Goal: Check status: Check status

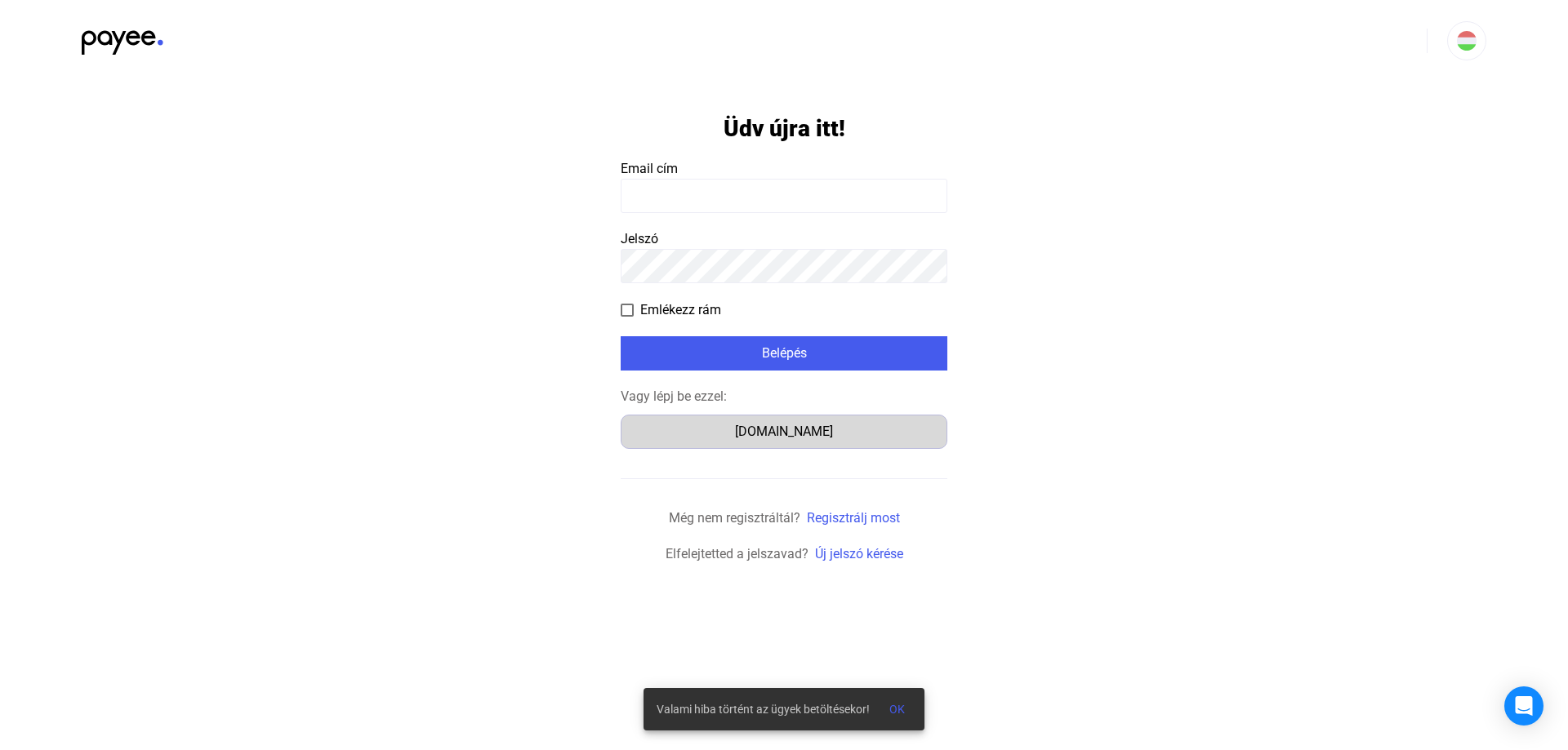
click at [811, 422] on div "[DOMAIN_NAME]" at bounding box center [784, 431] width 315 height 19
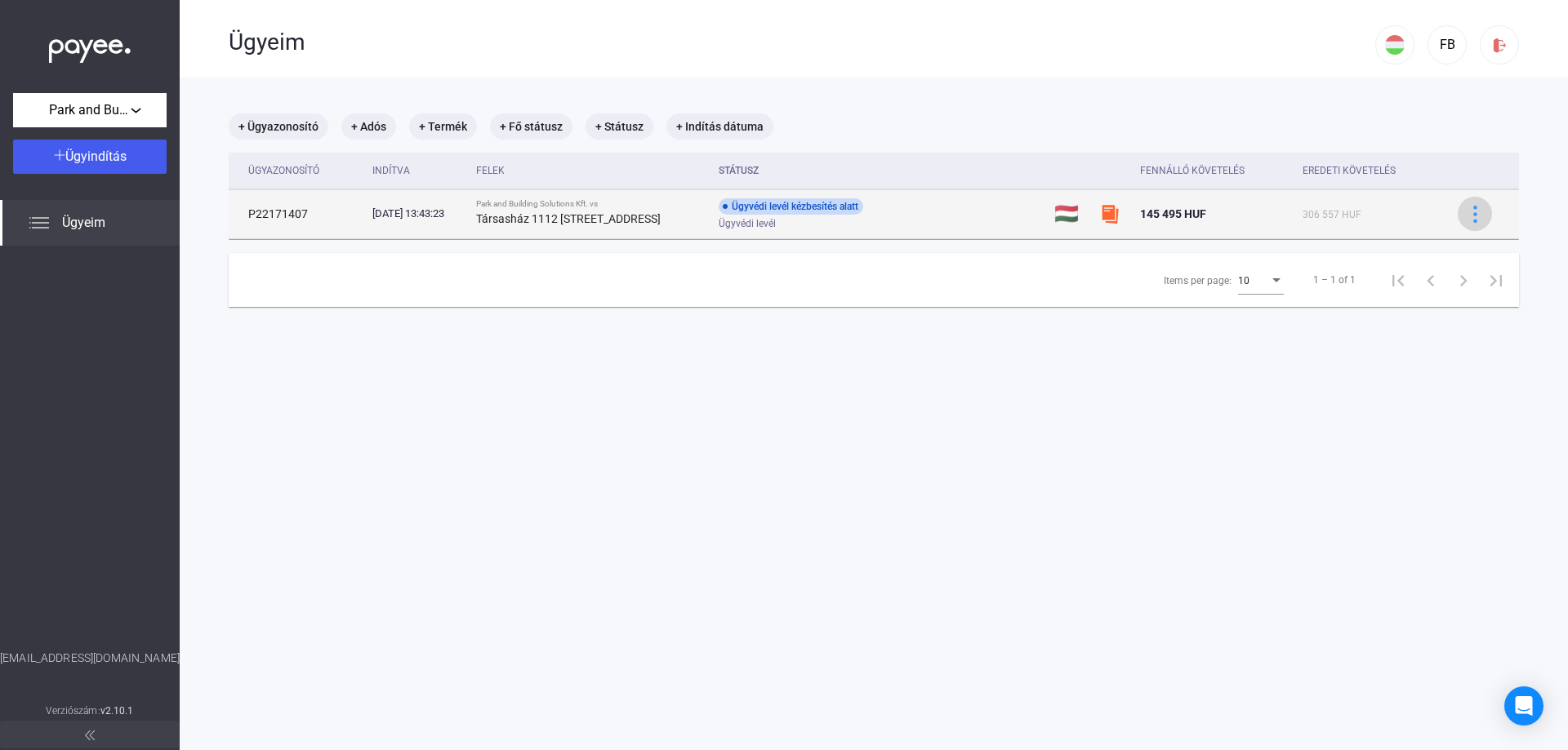
click at [1468, 208] on img at bounding box center [1475, 214] width 17 height 17
click at [1468, 208] on div at bounding box center [784, 375] width 1568 height 750
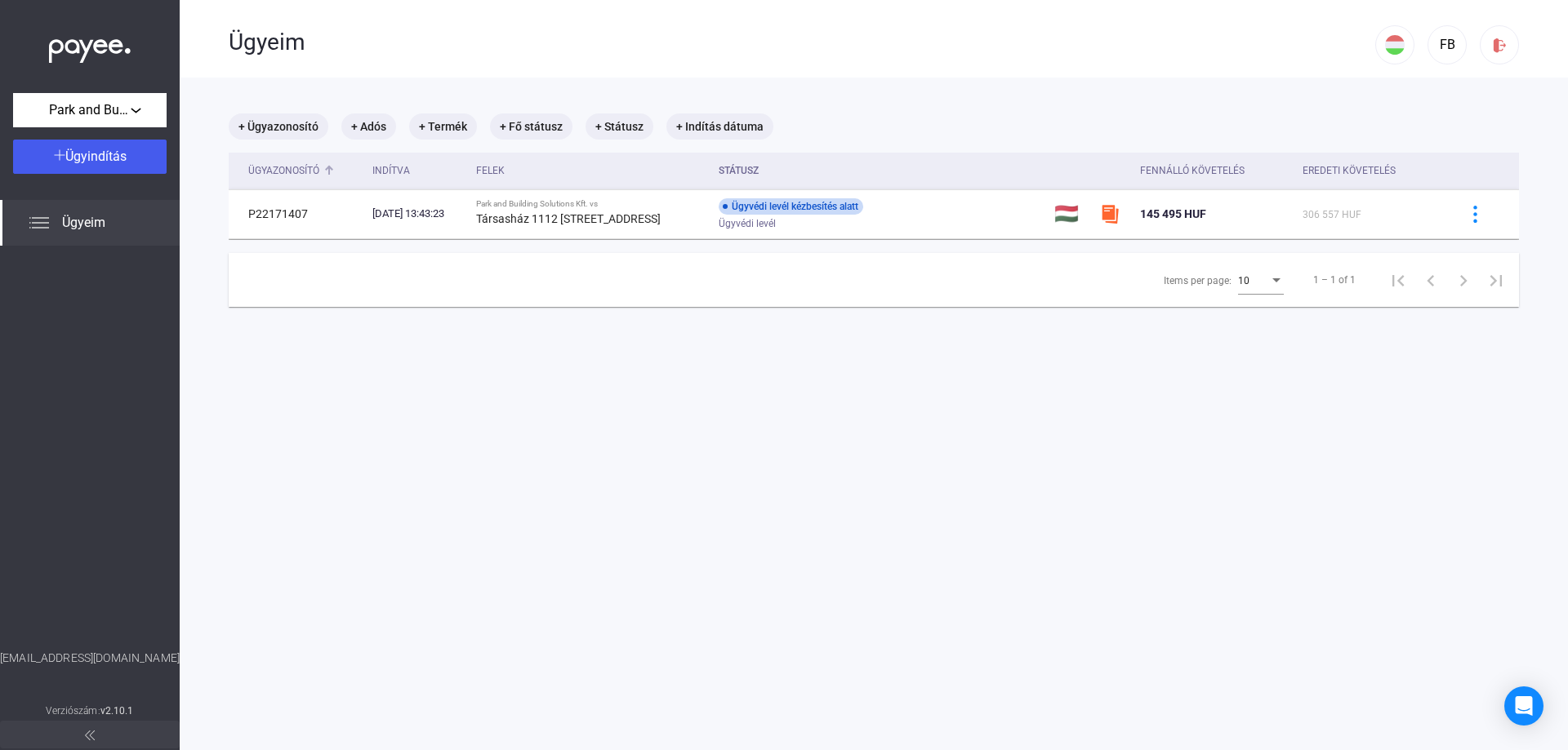
click at [304, 172] on div "Ügyazonosító" at bounding box center [284, 171] width 71 height 19
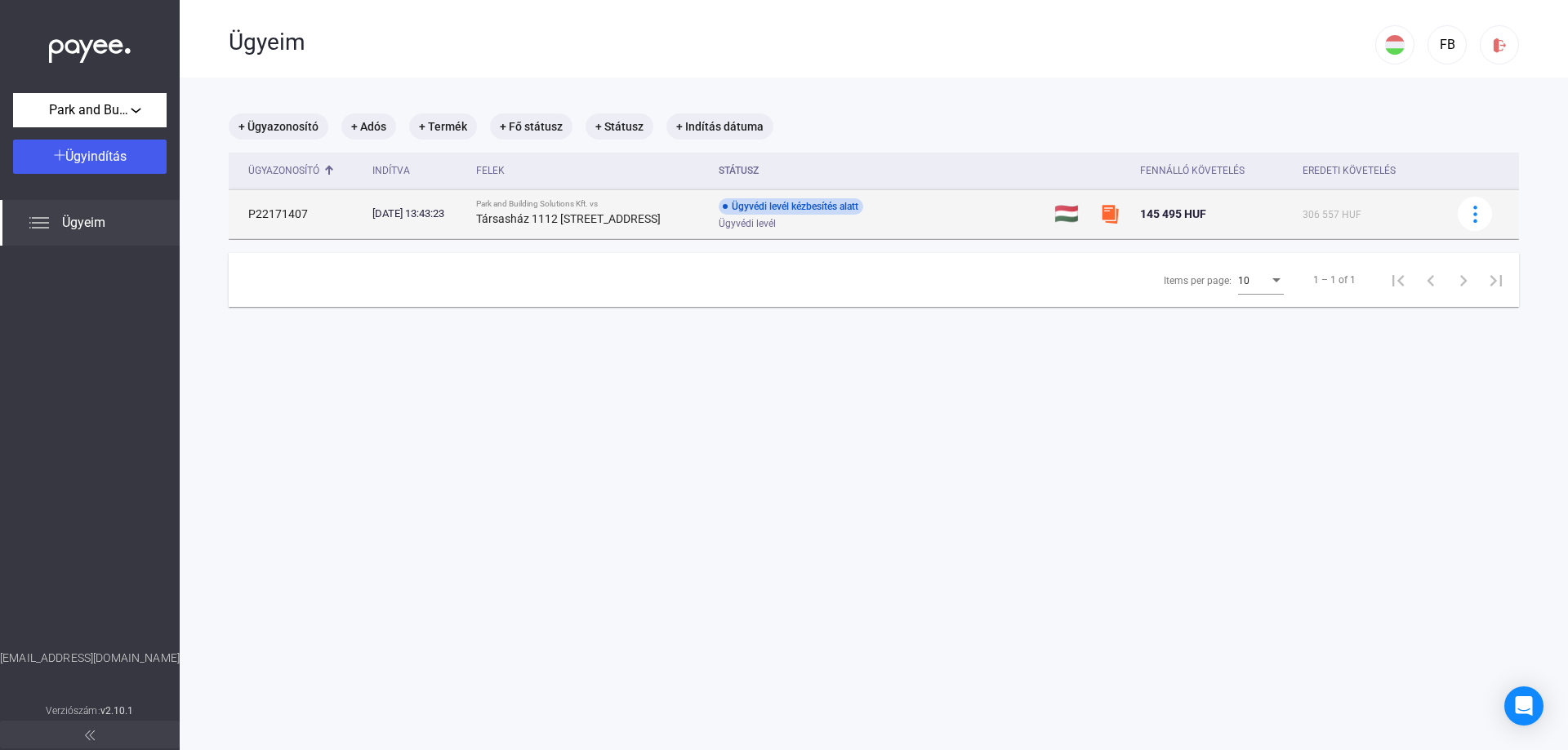
click at [283, 216] on td "P22171407" at bounding box center [297, 213] width 137 height 49
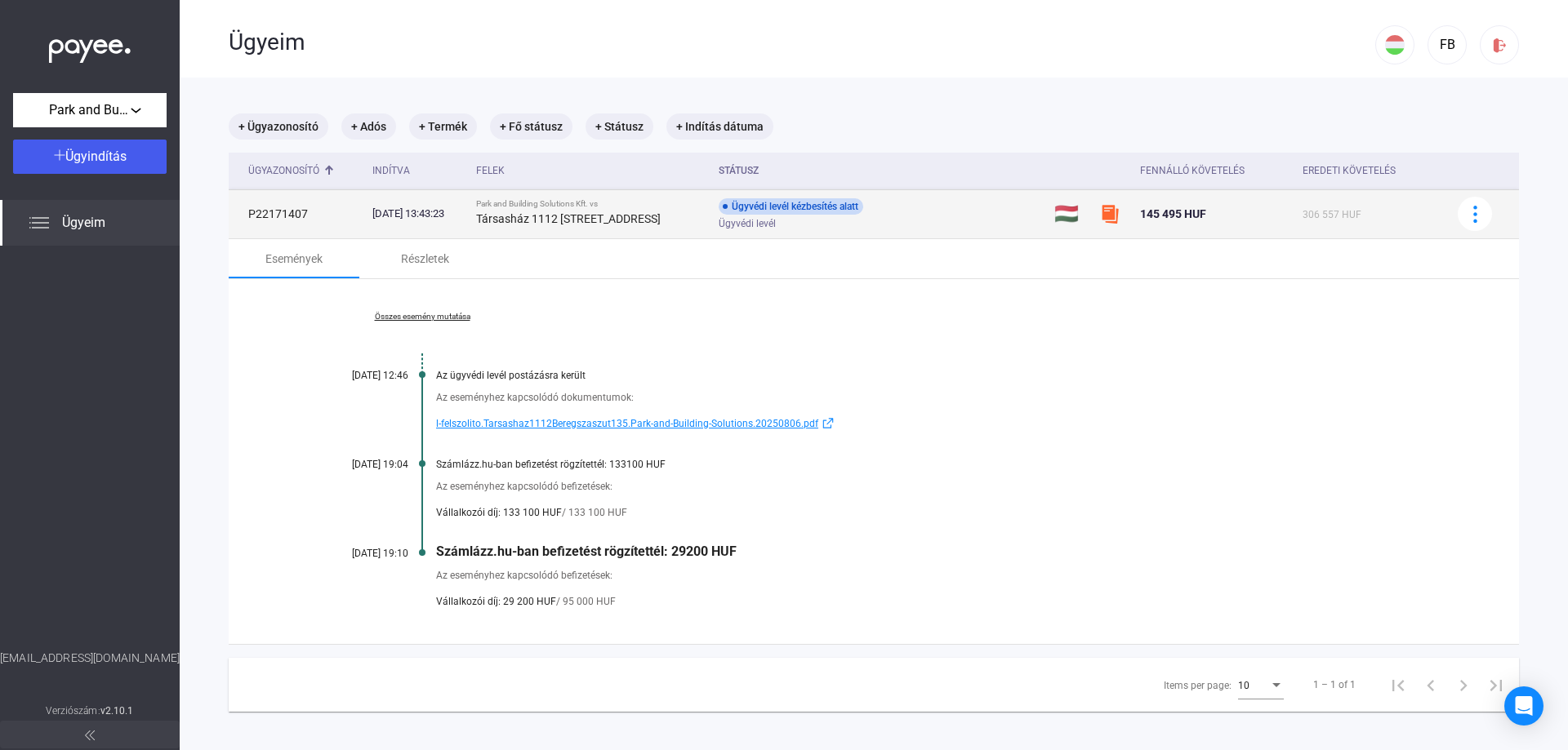
click at [1165, 210] on span "145 495 HUF" at bounding box center [1172, 214] width 66 height 14
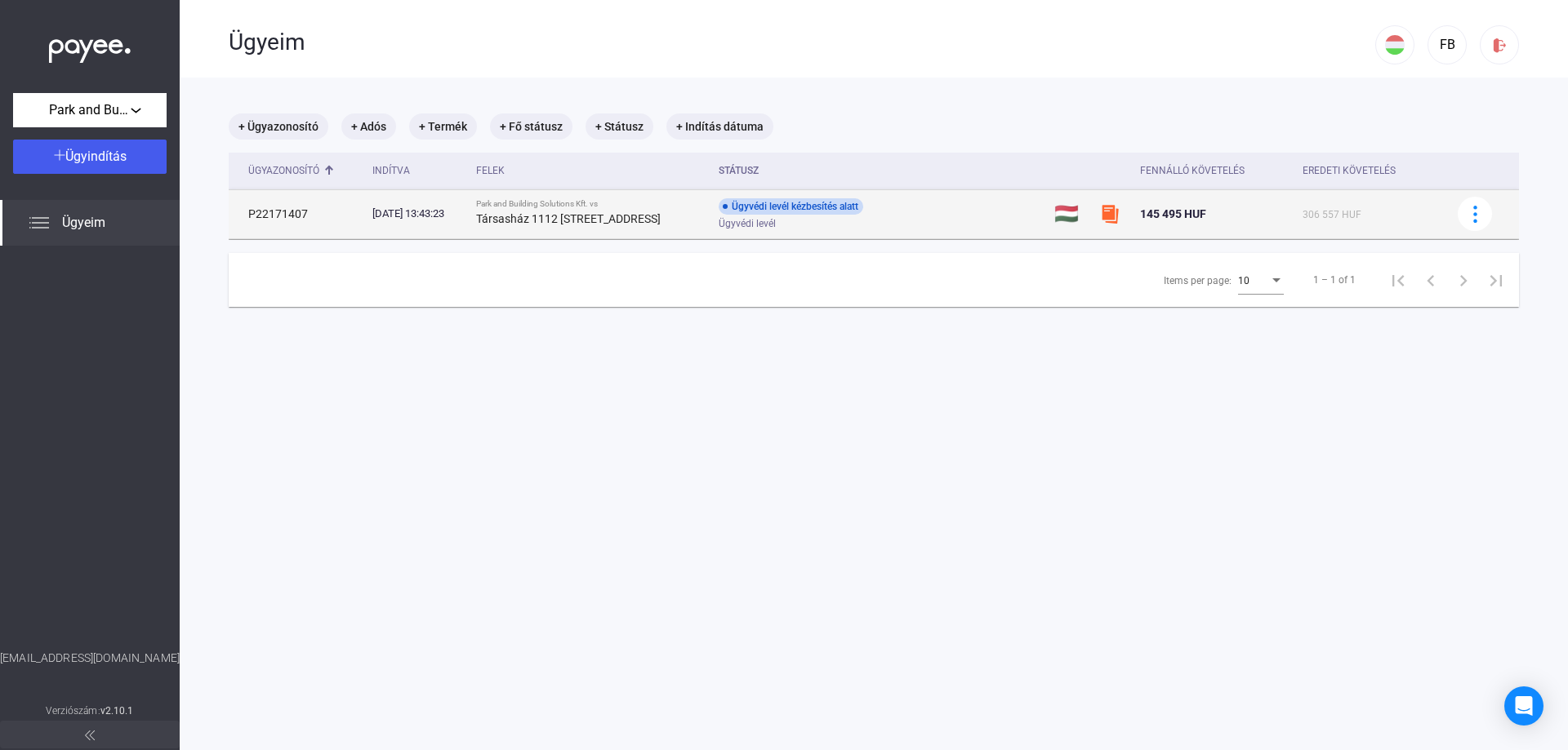
click at [1151, 209] on span "145 495 HUF" at bounding box center [1172, 214] width 66 height 14
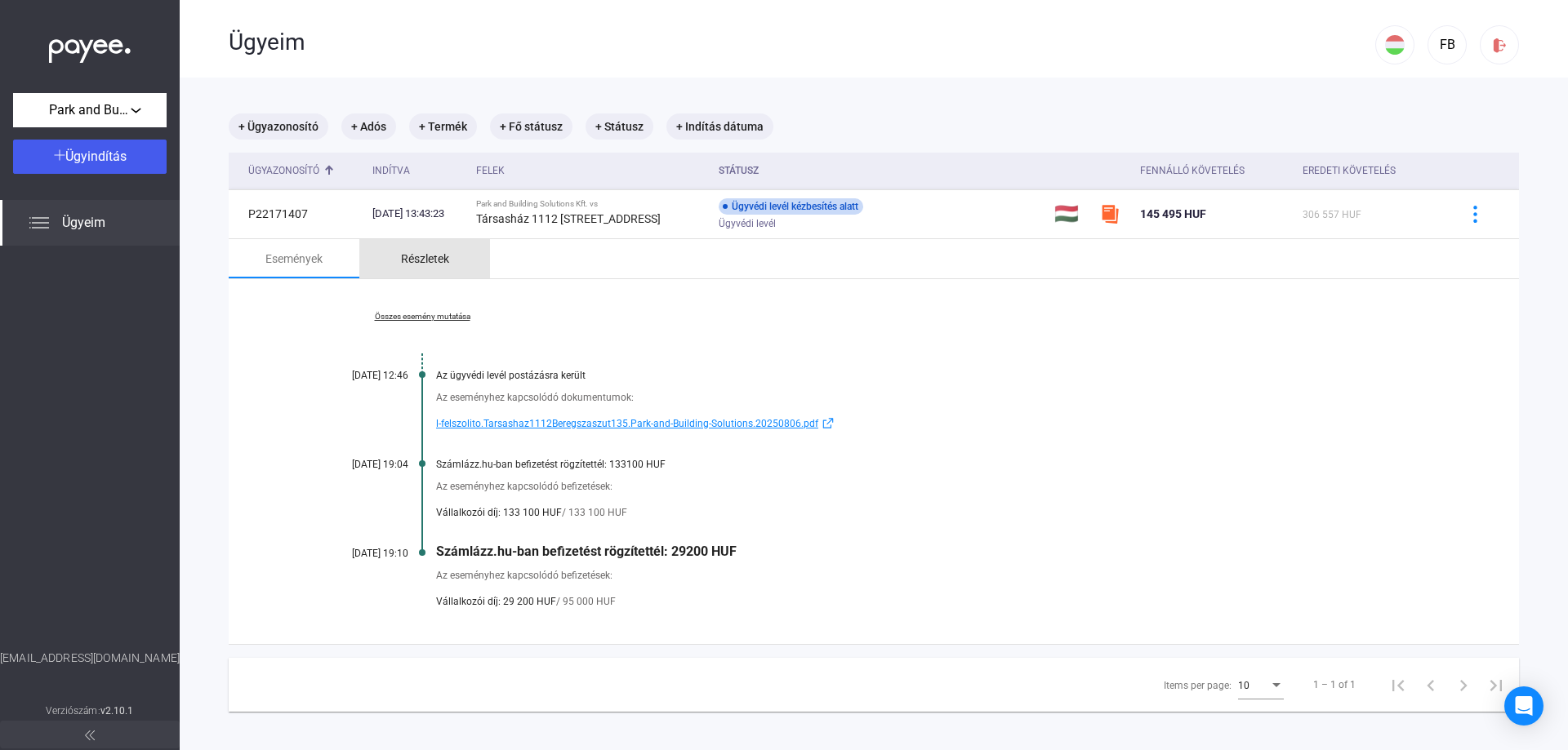
click at [436, 264] on div "Részletek" at bounding box center [425, 259] width 48 height 19
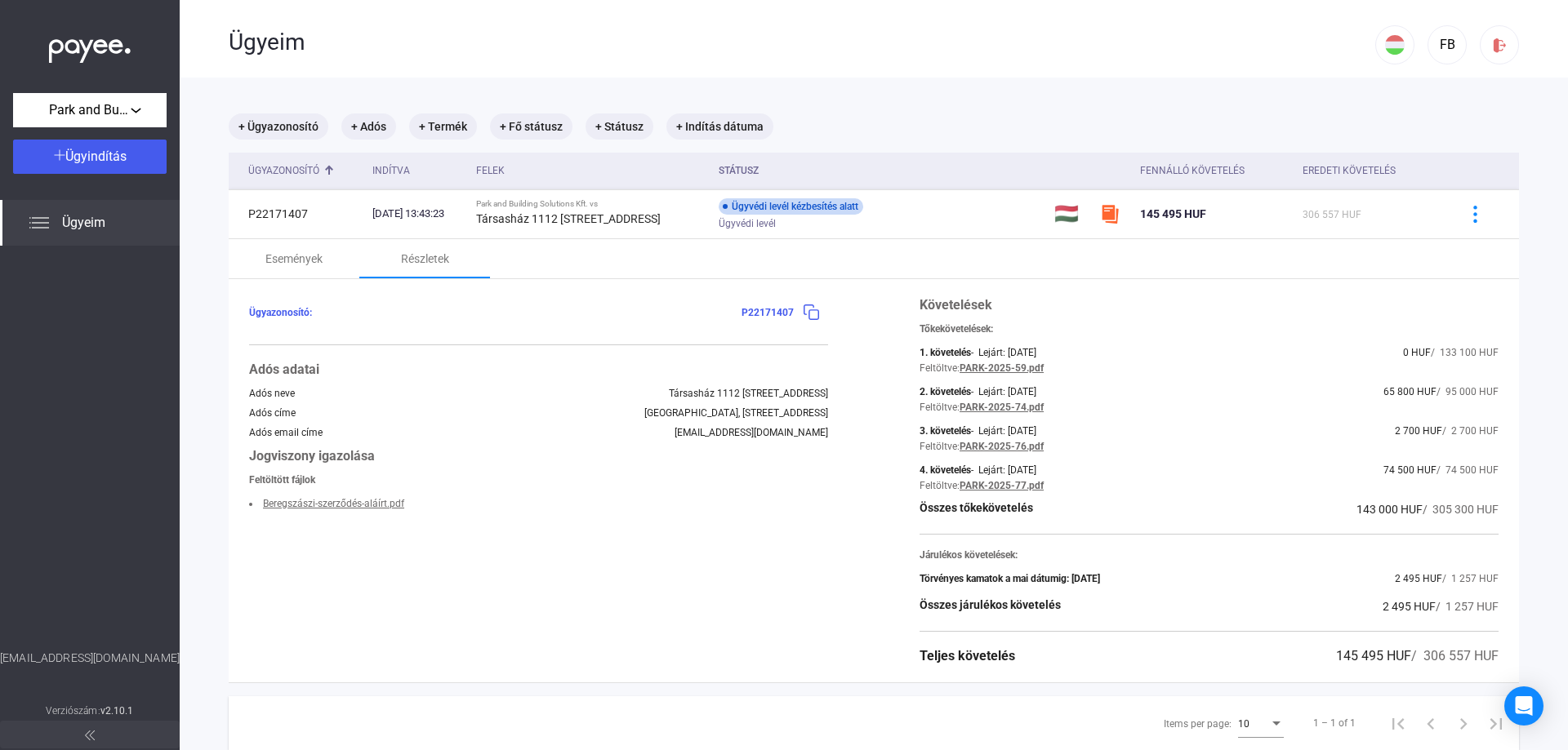
click at [46, 224] on img at bounding box center [39, 223] width 19 height 19
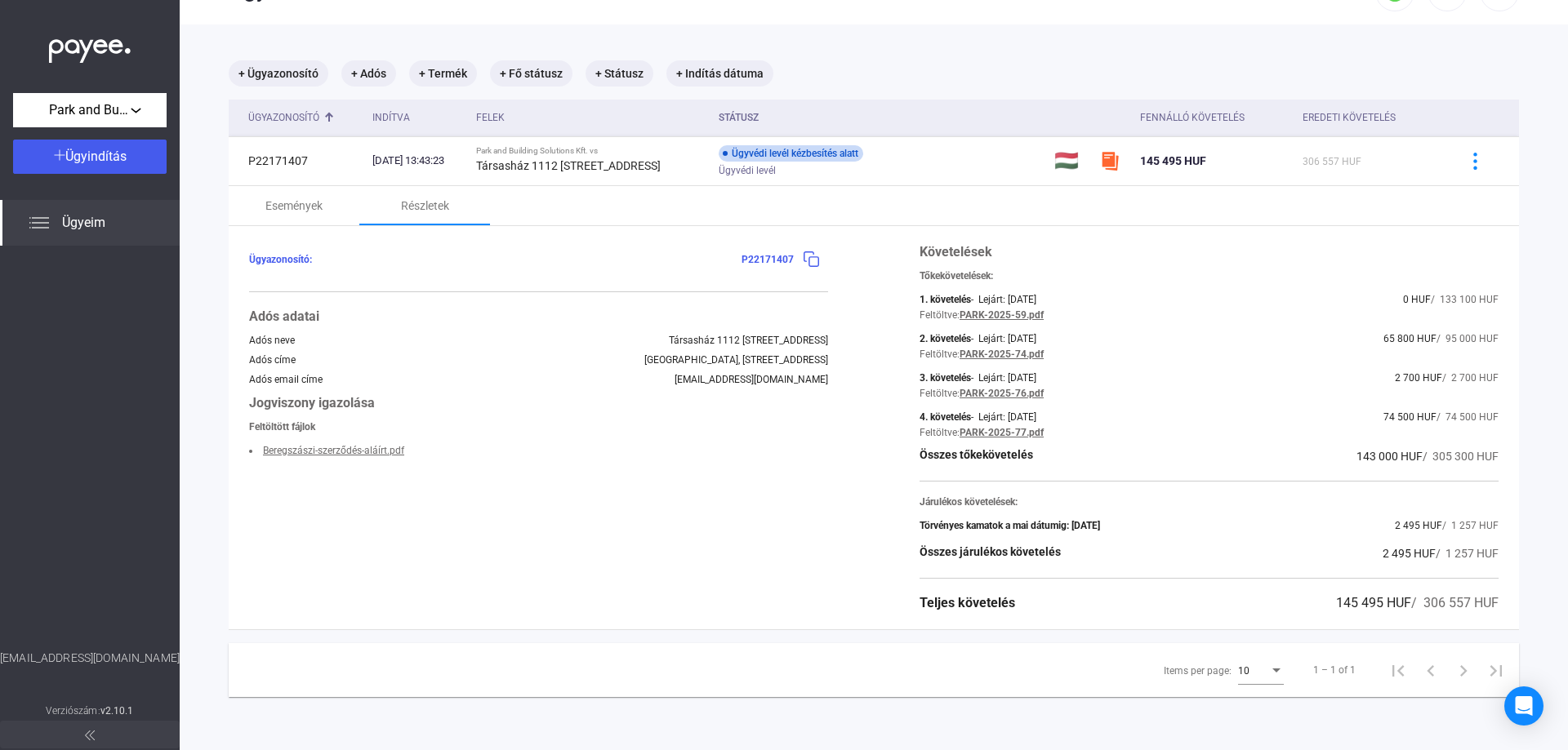
scroll to position [77, 0]
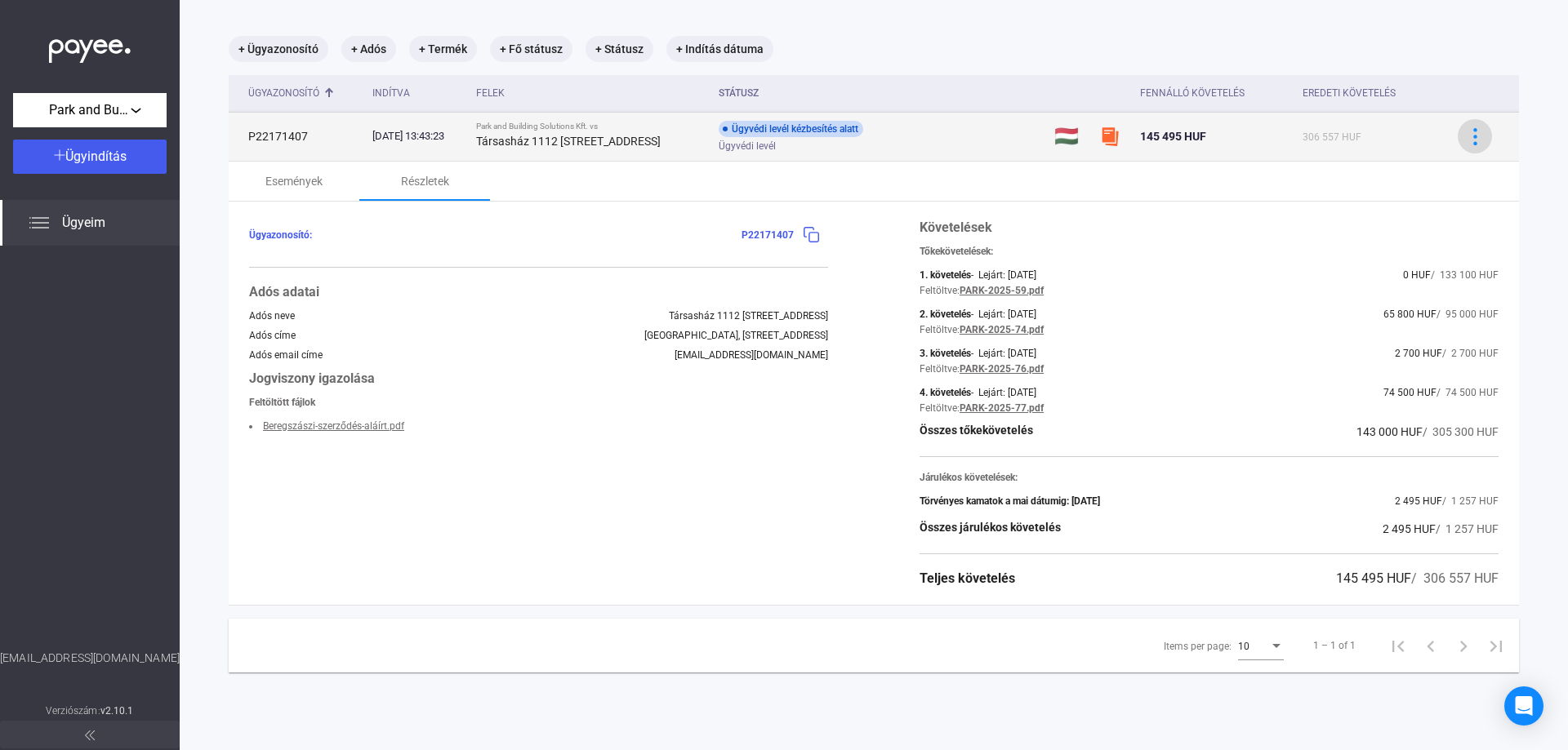
click at [1470, 140] on img at bounding box center [1475, 137] width 17 height 17
click at [1470, 140] on div at bounding box center [784, 375] width 1568 height 750
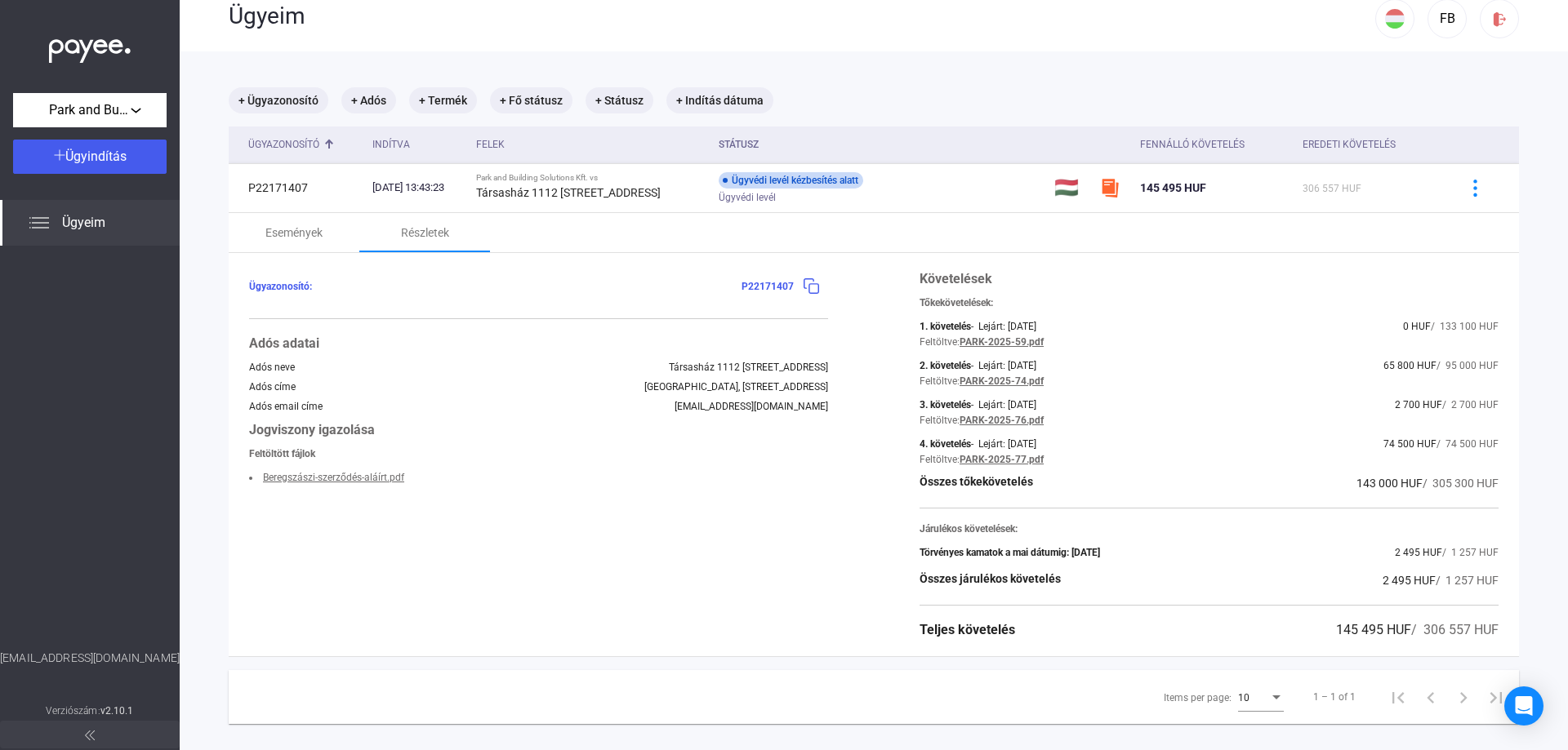
scroll to position [0, 0]
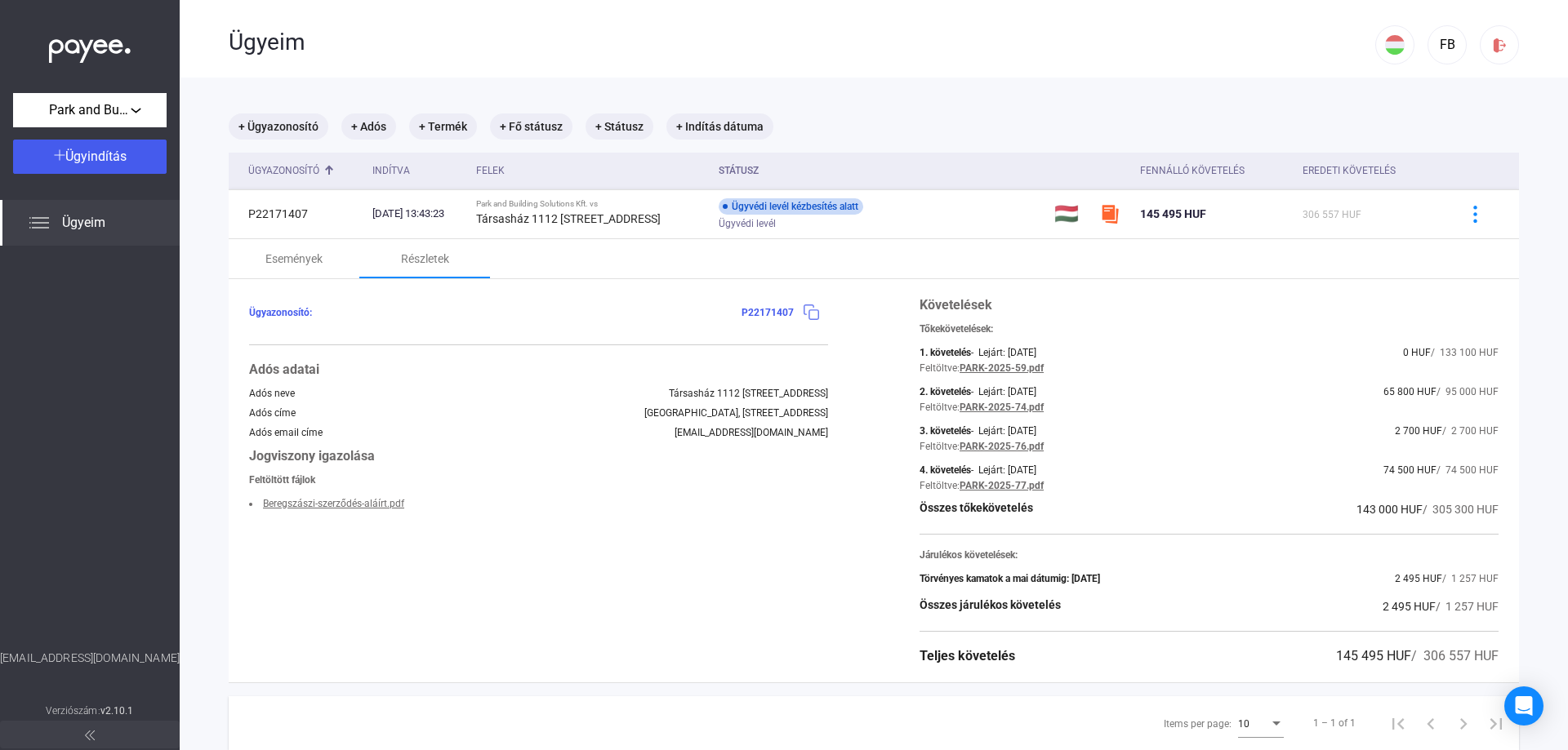
click at [805, 309] on img at bounding box center [811, 313] width 17 height 17
click at [768, 309] on span "P22171407" at bounding box center [768, 313] width 52 height 12
click at [805, 310] on img at bounding box center [811, 313] width 17 height 17
click at [506, 309] on div "Ügyazonosító: P22171407" at bounding box center [521, 313] width 545 height 12
click at [292, 264] on div "Események" at bounding box center [294, 259] width 57 height 19
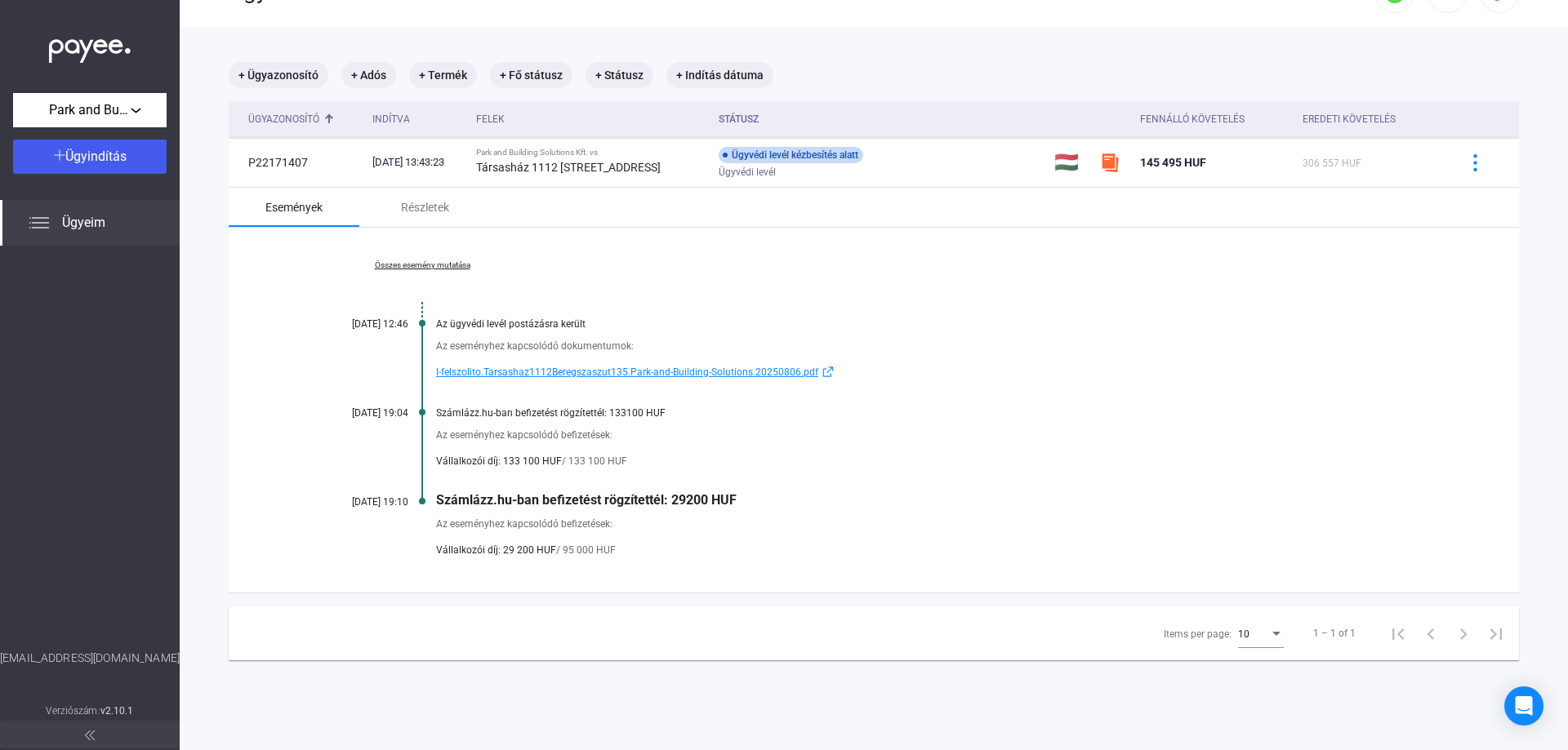
scroll to position [77, 0]
